Goal: Check status

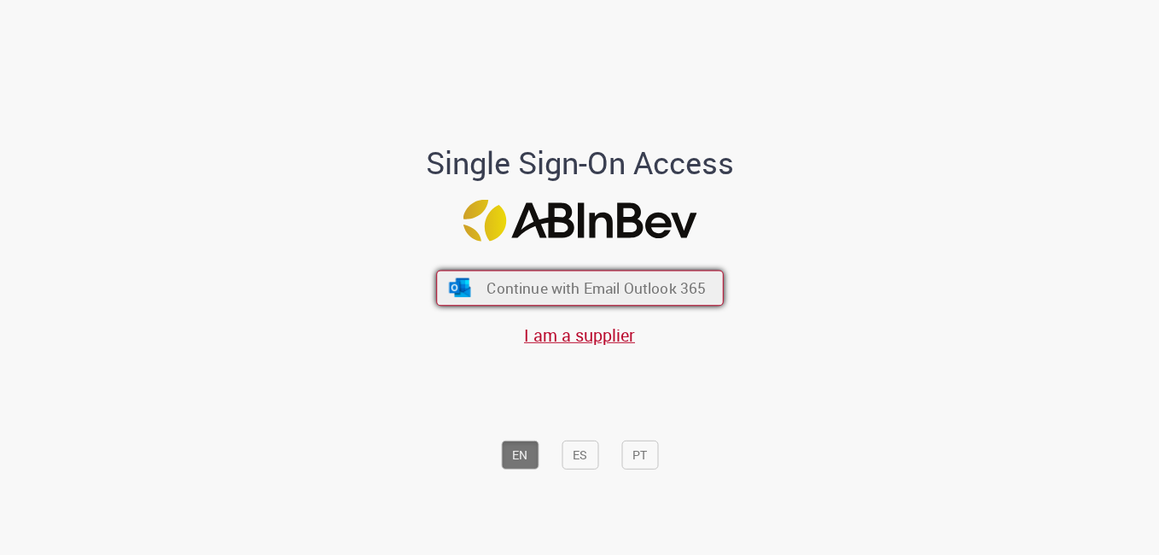
click at [587, 281] on span "Continue with Email Outlook 365" at bounding box center [595, 288] width 219 height 20
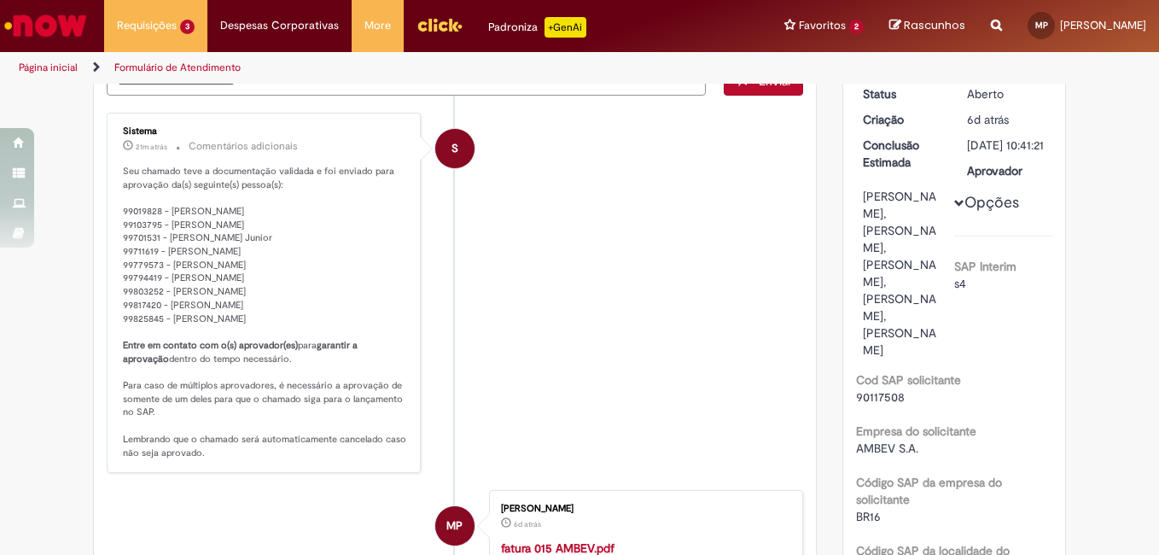
scroll to position [85, 0]
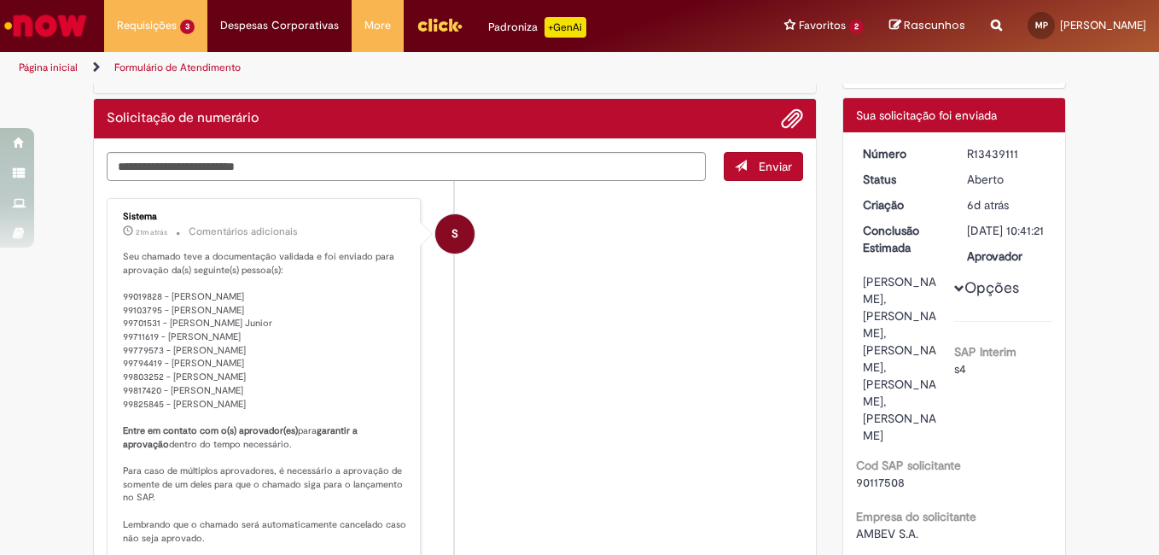
click at [979, 156] on div "R13439111" at bounding box center [1006, 153] width 79 height 17
copy div "R13439111"
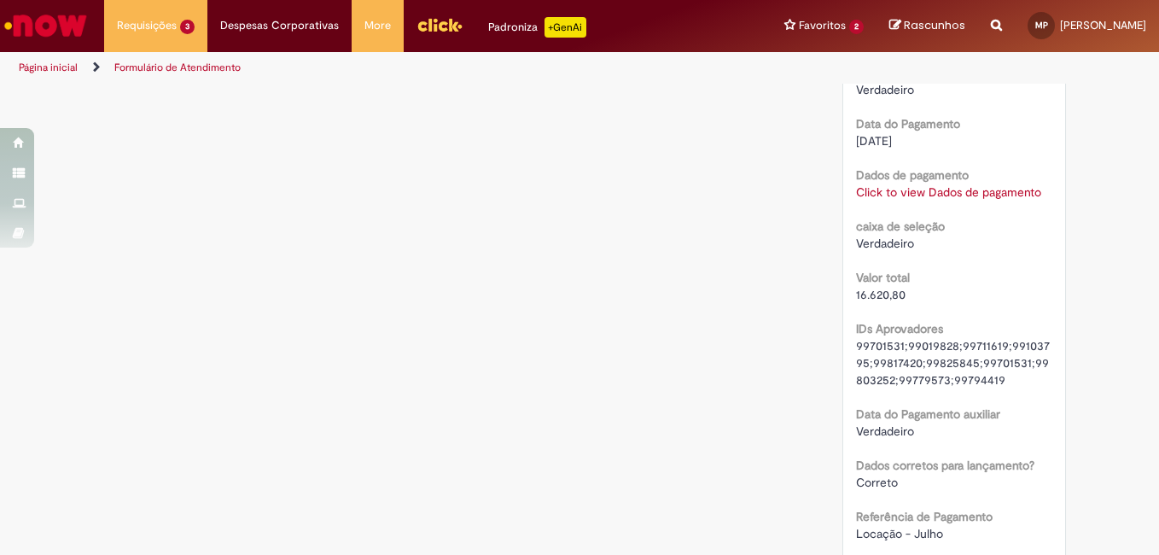
scroll to position [1707, 0]
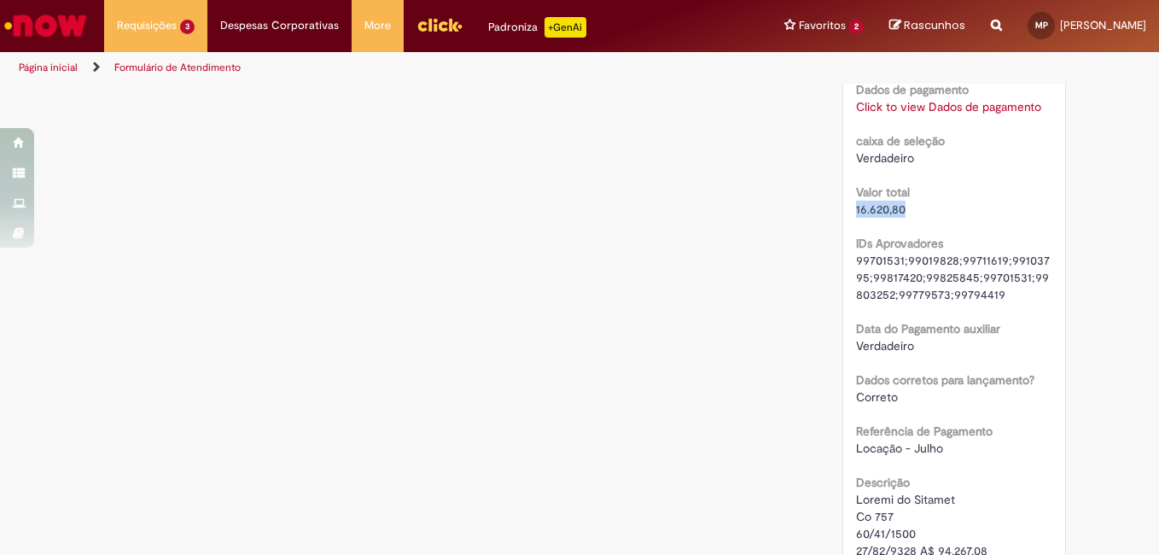
drag, startPoint x: 845, startPoint y: 353, endPoint x: 909, endPoint y: 349, distance: 64.1
click at [909, 349] on div "Número R13439111 Status [GEOGRAPHIC_DATA] Criação 6d atrás 6 dias atrás Conclus…" at bounding box center [954, 102] width 223 height 3183
copy span "16.620,80"
